Goal: Task Accomplishment & Management: Use online tool/utility

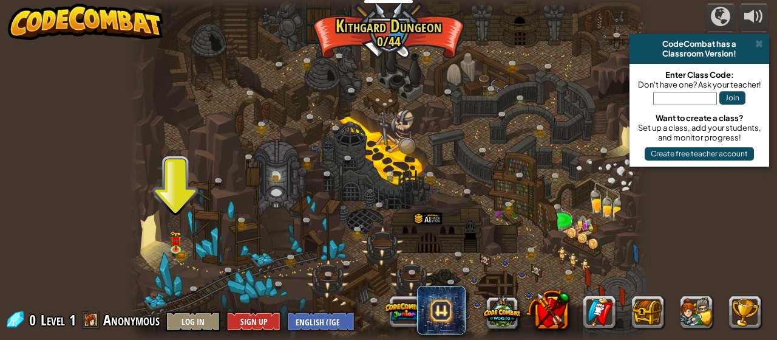
click at [180, 248] on img at bounding box center [176, 240] width 12 height 19
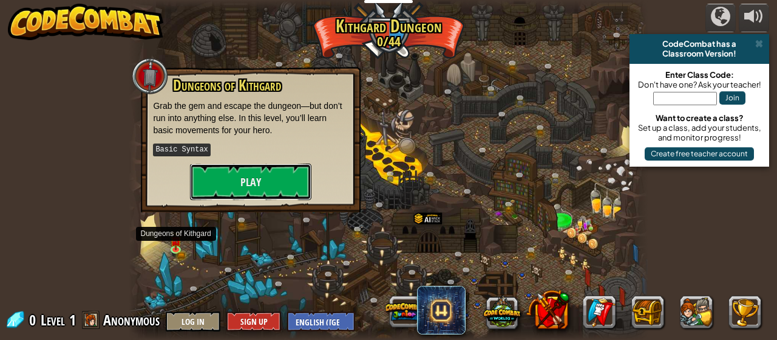
click at [226, 189] on button "Play" at bounding box center [250, 181] width 121 height 36
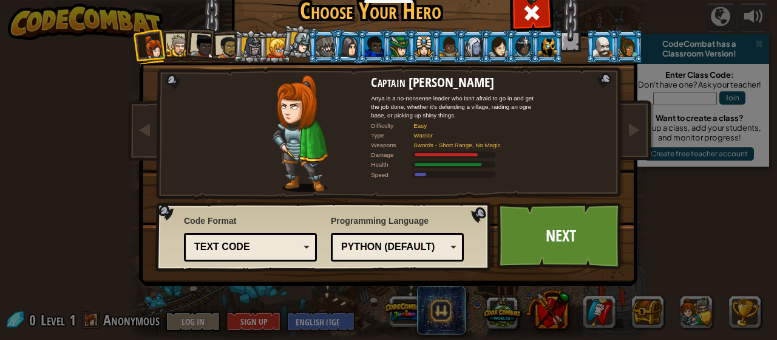
click at [538, 265] on link "Next" at bounding box center [560, 235] width 127 height 67
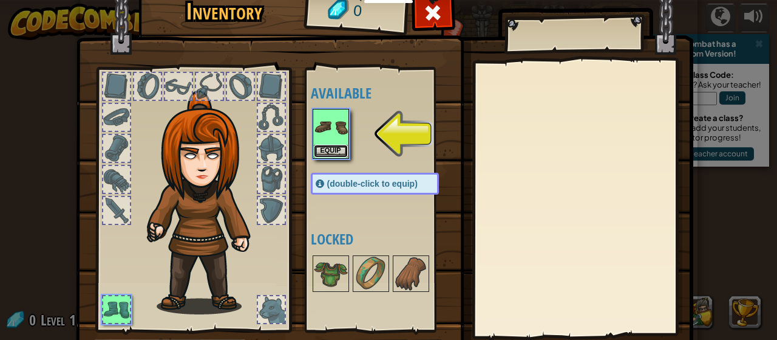
click at [329, 145] on button "Equip" at bounding box center [331, 151] width 34 height 13
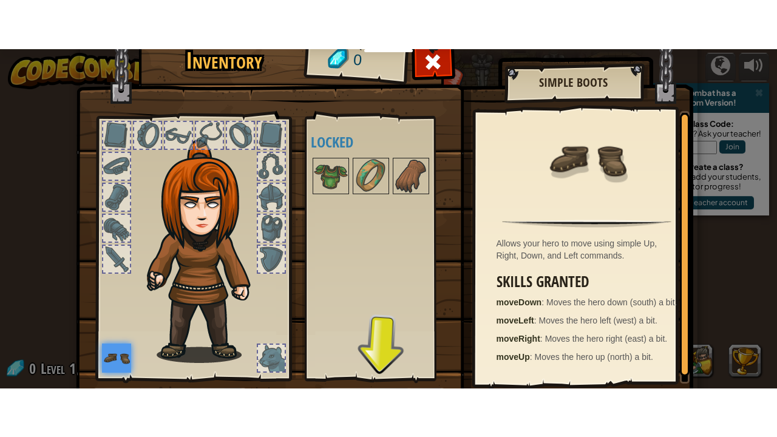
scroll to position [79, 0]
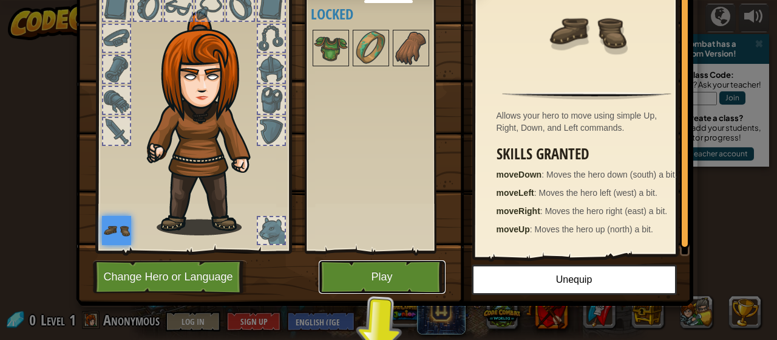
click at [369, 288] on button "Play" at bounding box center [382, 276] width 127 height 33
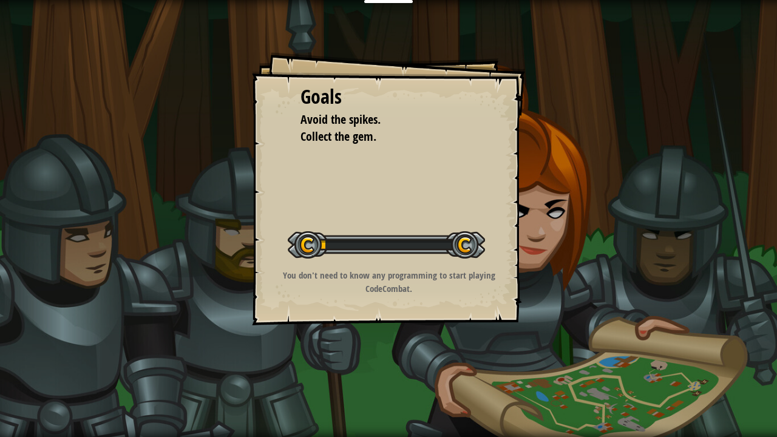
click at [355, 339] on div "Goals Avoid the spikes. Collect the gem. Start Level Error loading from server.…" at bounding box center [388, 218] width 777 height 437
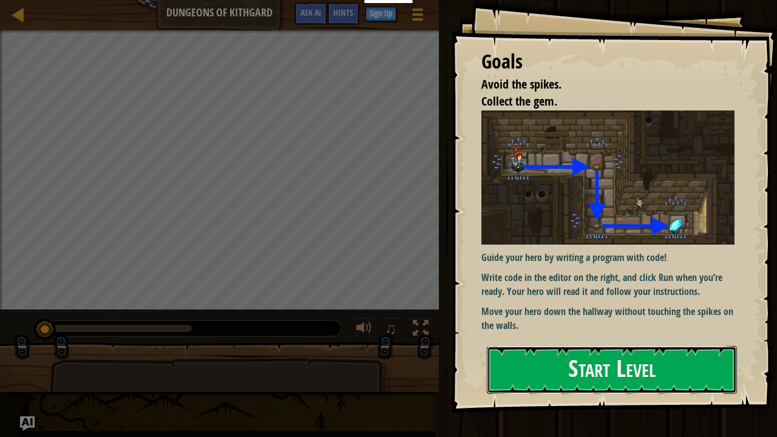
click at [589, 339] on button "Start Level" at bounding box center [612, 370] width 250 height 48
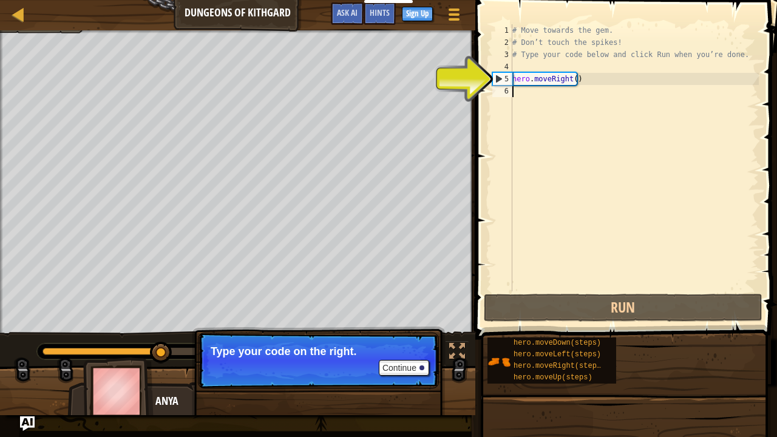
click at [617, 87] on div "# Move towards the gem. # Don’t touch the spikes! # Type your code below and cl…" at bounding box center [634, 170] width 249 height 292
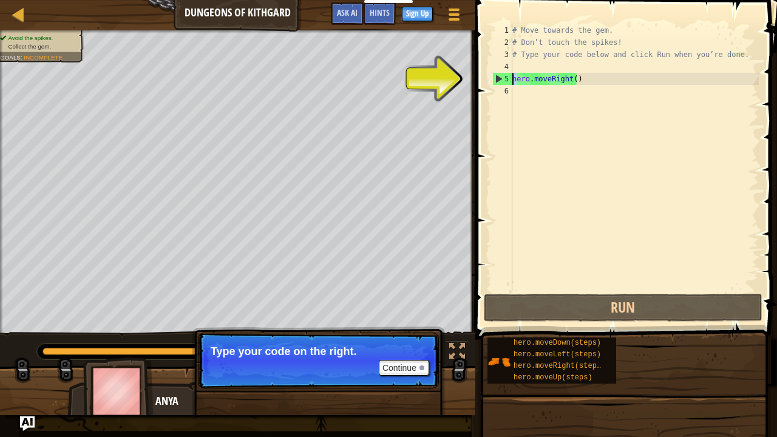
drag, startPoint x: 518, startPoint y: 83, endPoint x: 507, endPoint y: 83, distance: 10.9
click at [507, 83] on div "1 2 3 4 5 6 # Move towards the gem. # Don’t touch the spikes! # Type your code …" at bounding box center [624, 157] width 269 height 267
type textarea "hero.moveRight()"
click at [524, 99] on div "# Move towards the gem. # Don’t touch the spikes! # Type your code below and cl…" at bounding box center [634, 170] width 249 height 292
paste textarea "h"
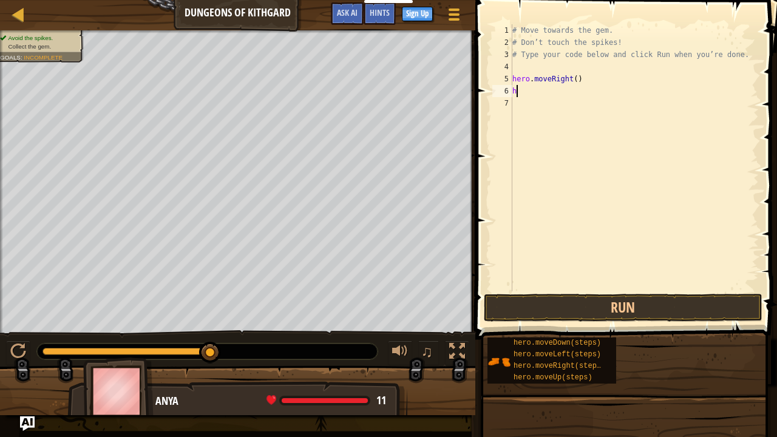
scroll to position [5, 0]
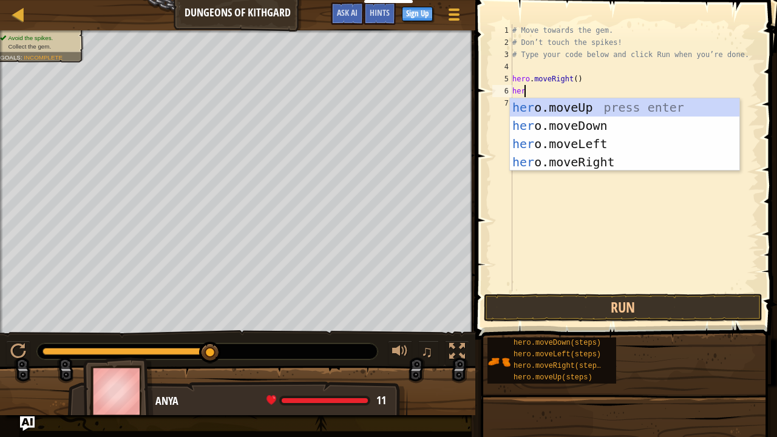
type textarea "hero"
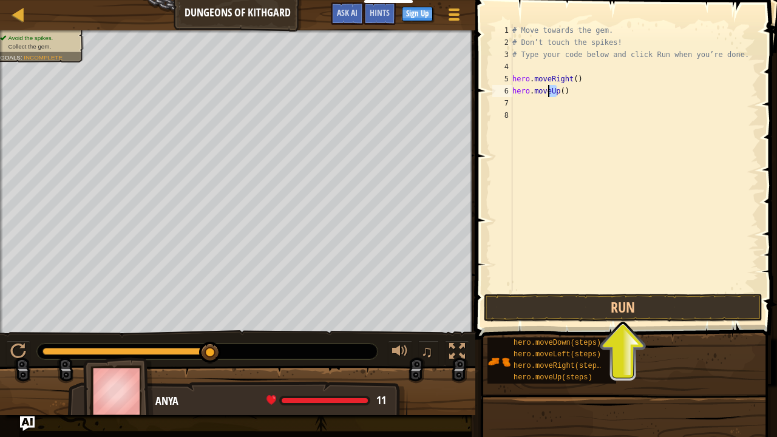
drag, startPoint x: 555, startPoint y: 92, endPoint x: 548, endPoint y: 92, distance: 7.3
click at [548, 92] on div "# Move towards the gem. # Don’t touch the spikes! # Type your code below and cl…" at bounding box center [634, 170] width 249 height 292
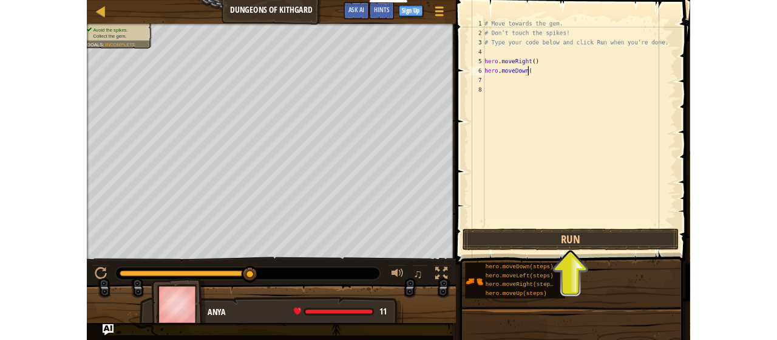
scroll to position [5, 4]
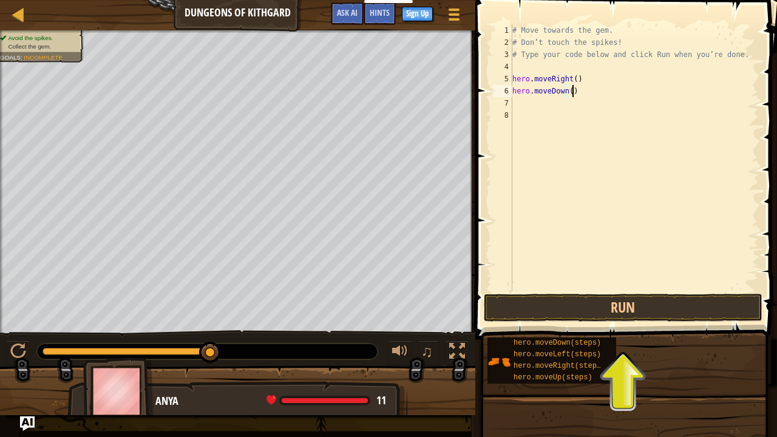
type textarea "hero.moveDown()"
click at [635, 312] on button "Run" at bounding box center [623, 308] width 279 height 28
